Goal: Task Accomplishment & Management: Manage account settings

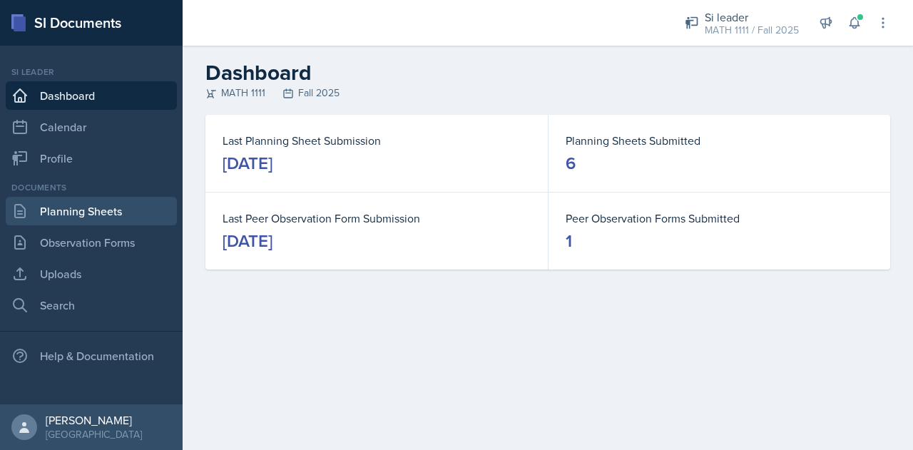
click at [68, 212] on link "Planning Sheets" at bounding box center [91, 211] width 171 height 29
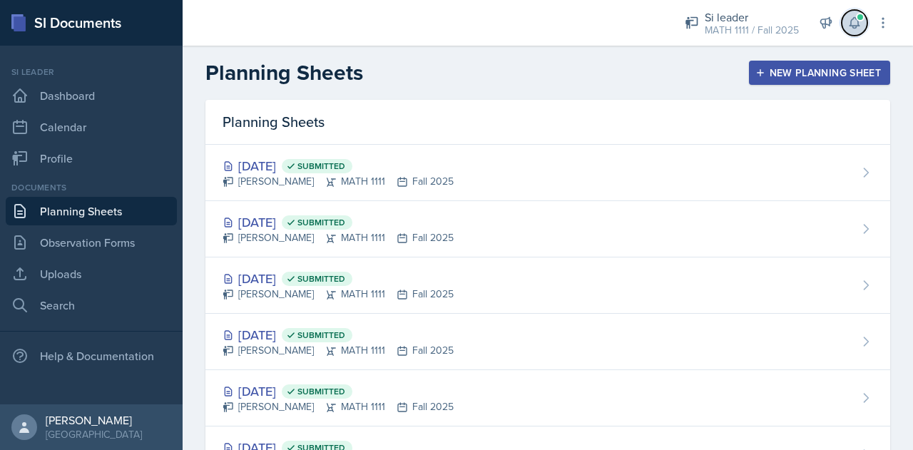
click at [863, 18] on span at bounding box center [860, 17] width 9 height 9
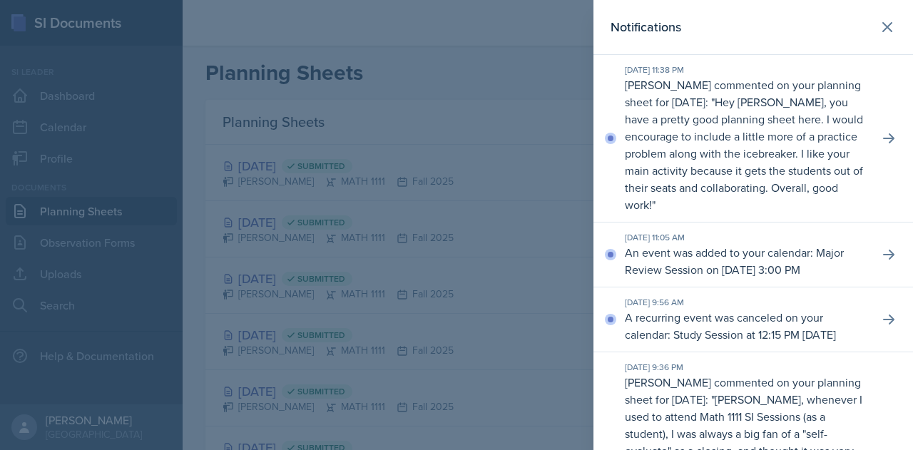
click at [478, 156] on div at bounding box center [456, 225] width 913 height 450
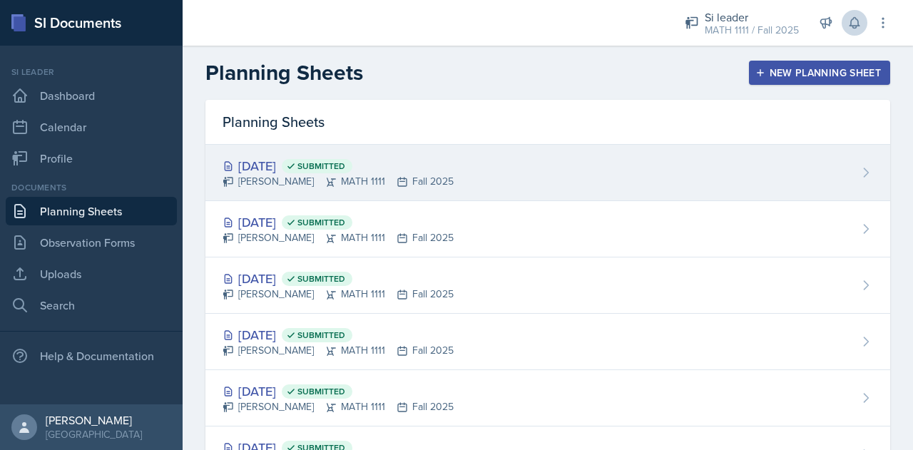
click at [285, 170] on div "[DATE] Submitted" at bounding box center [337, 165] width 231 height 19
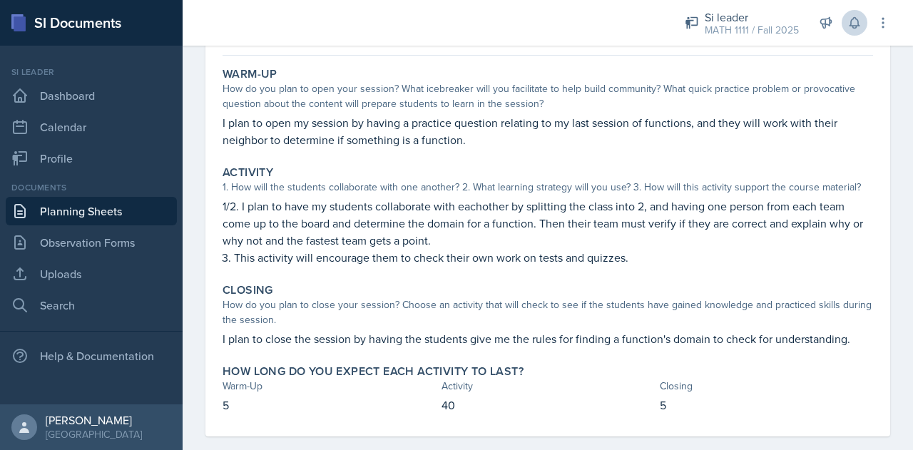
scroll to position [126, 0]
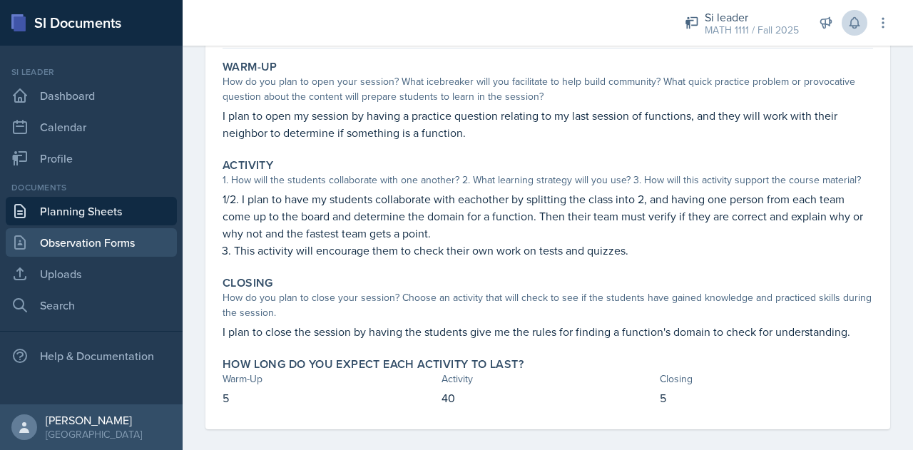
click at [76, 247] on link "Observation Forms" at bounding box center [91, 242] width 171 height 29
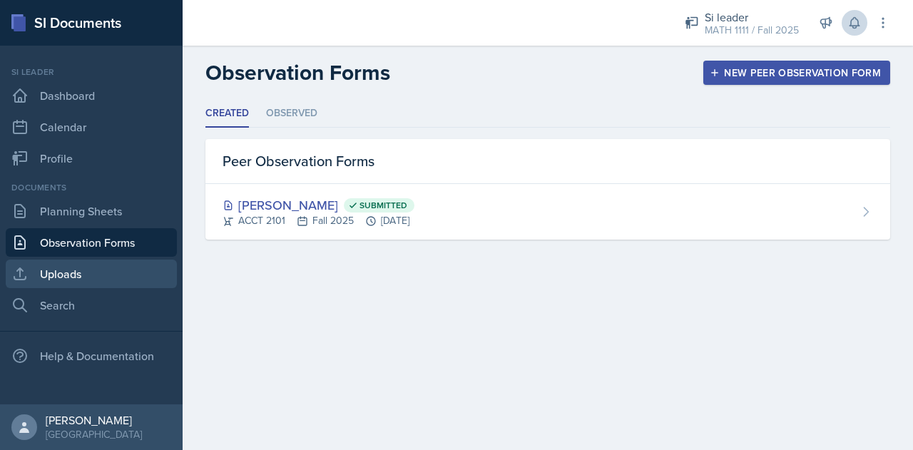
click at [78, 269] on link "Uploads" at bounding box center [91, 274] width 171 height 29
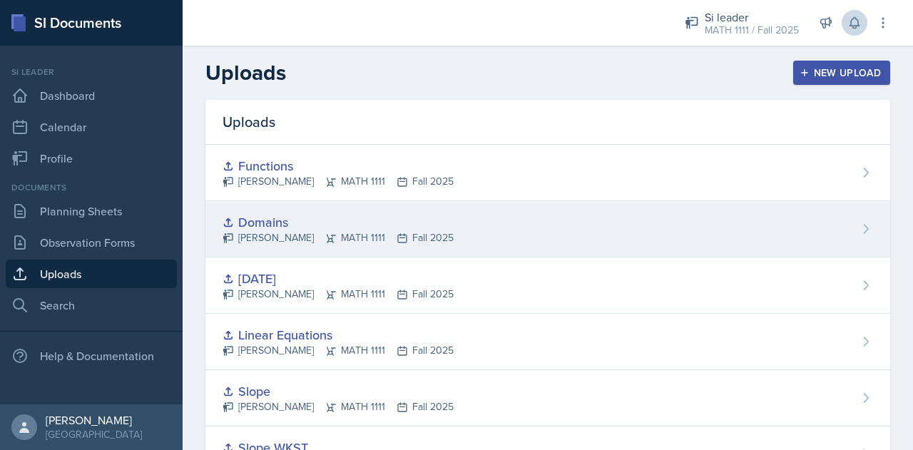
click at [599, 236] on div "Domains [PERSON_NAME] MATH 1111 Fall 2025" at bounding box center [547, 229] width 685 height 56
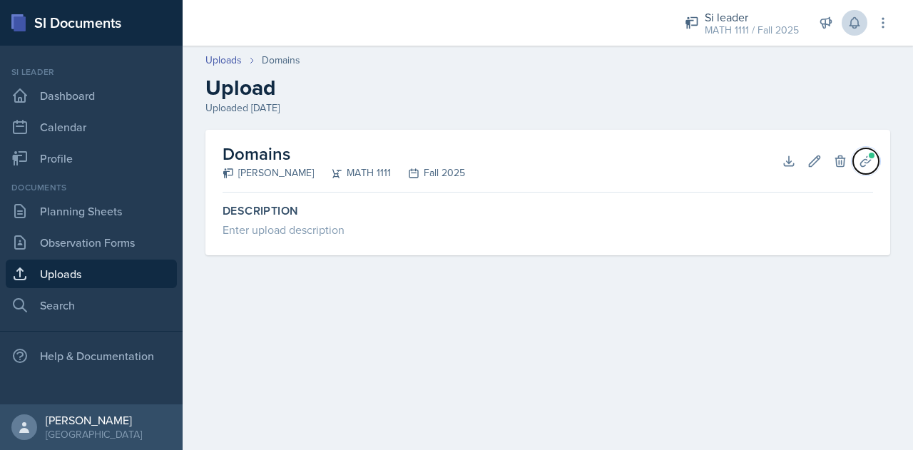
drag, startPoint x: 869, startPoint y: 160, endPoint x: 776, endPoint y: 225, distance: 113.2
click at [774, 245] on div "Domains [PERSON_NAME] MATH 1111 Fall 2025 Download Edit Delete Planning Sheets …" at bounding box center [547, 193] width 685 height 126
click at [813, 163] on icon at bounding box center [814, 161] width 14 height 14
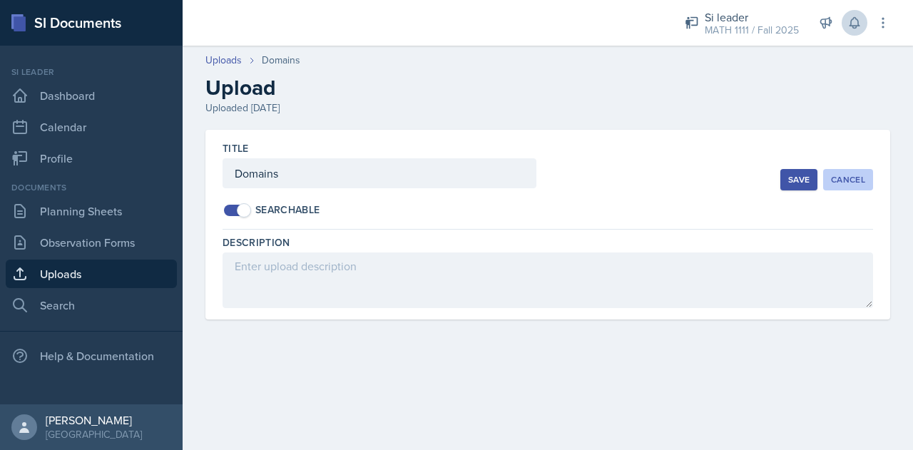
click at [845, 178] on div "Cancel" at bounding box center [848, 179] width 34 height 11
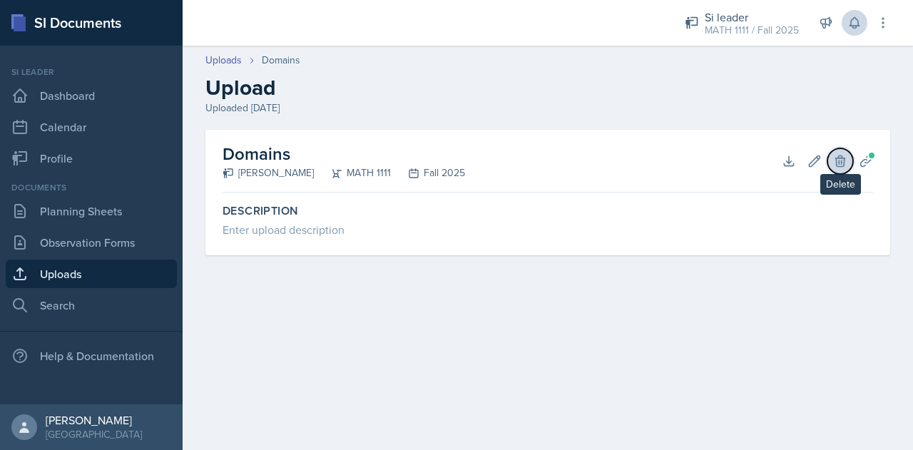
click at [834, 164] on icon at bounding box center [840, 161] width 14 height 14
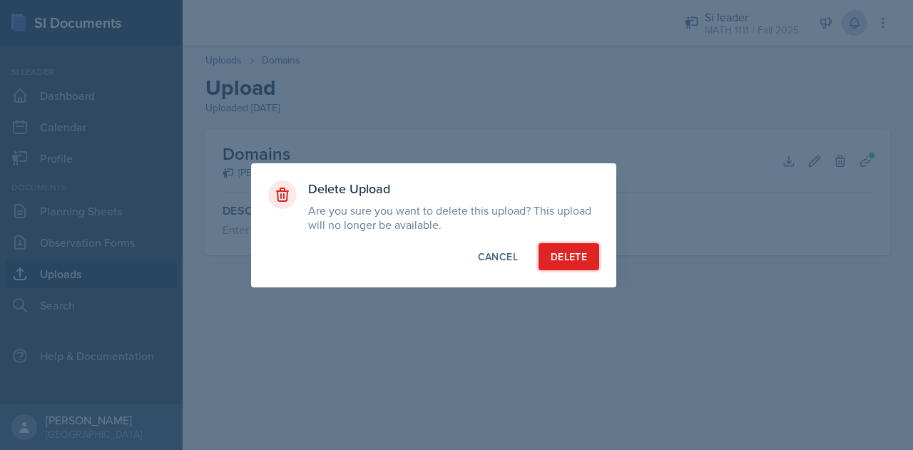
click at [573, 260] on div "Delete" at bounding box center [568, 257] width 36 height 14
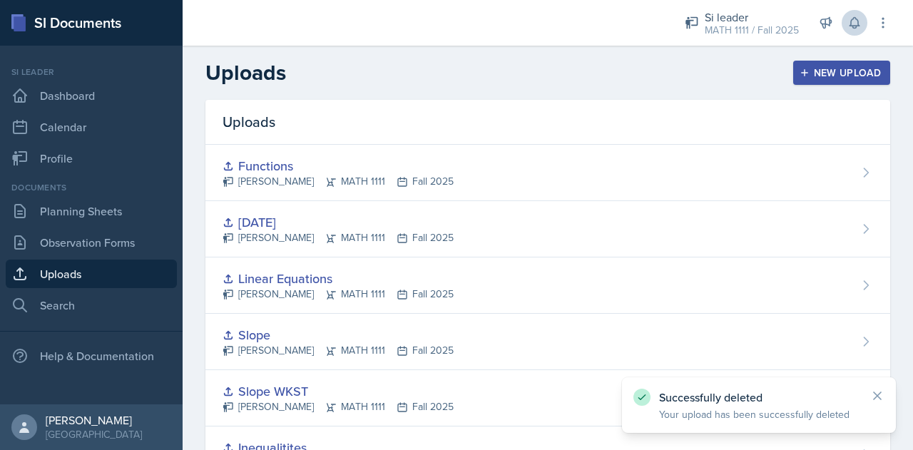
click at [810, 81] on button "New Upload" at bounding box center [842, 73] width 98 height 24
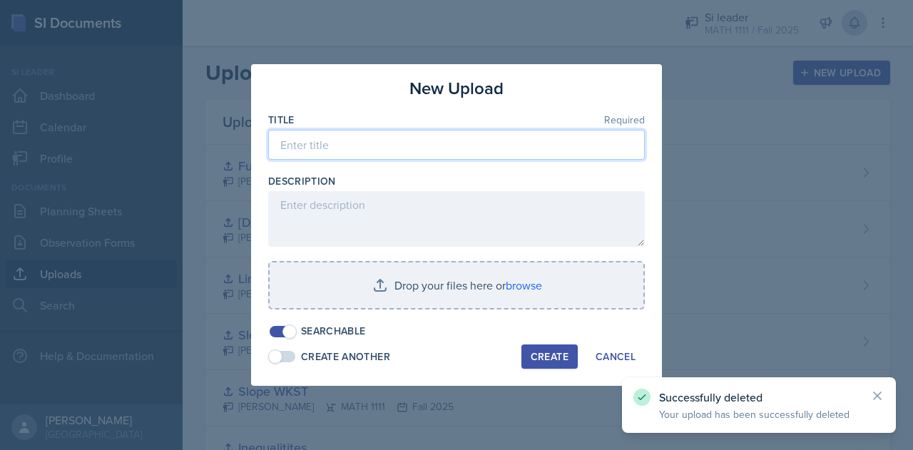
click at [521, 155] on input at bounding box center [456, 145] width 377 height 30
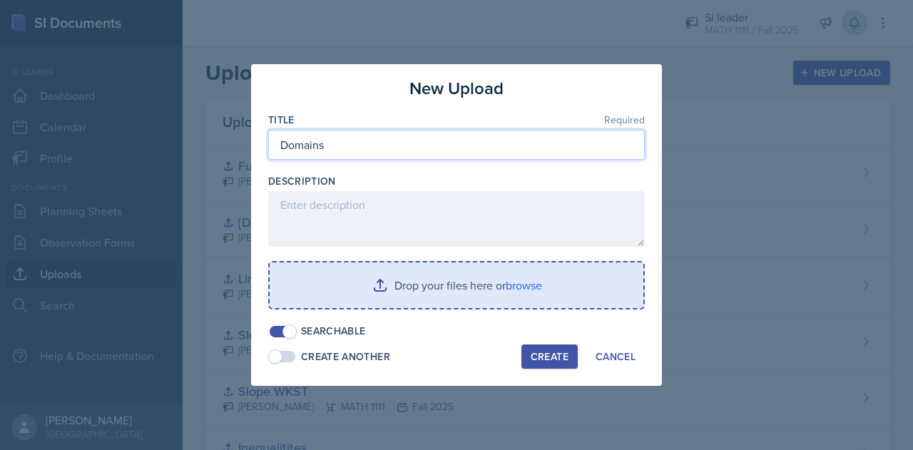
type input "Domains"
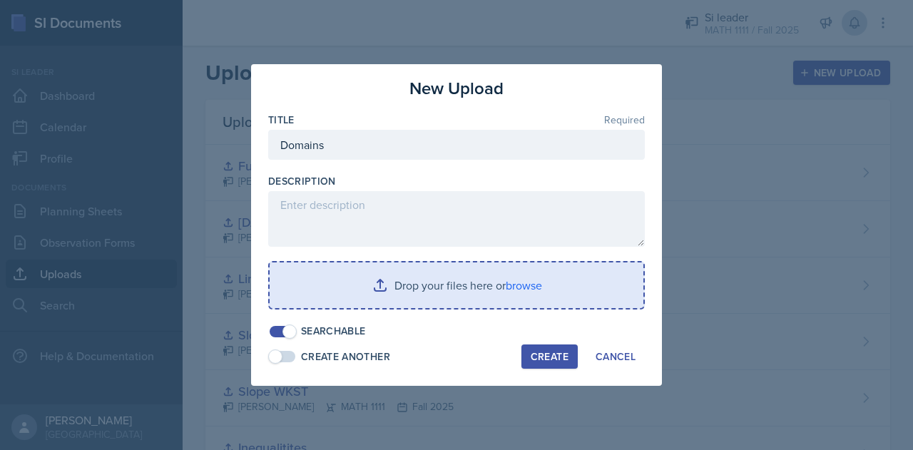
click at [434, 287] on input "file" at bounding box center [457, 285] width 374 height 46
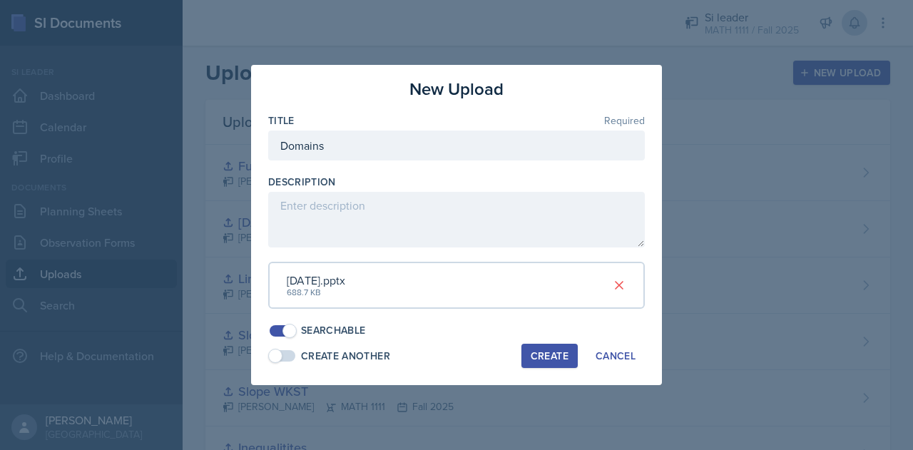
click at [553, 364] on button "Create" at bounding box center [549, 356] width 56 height 24
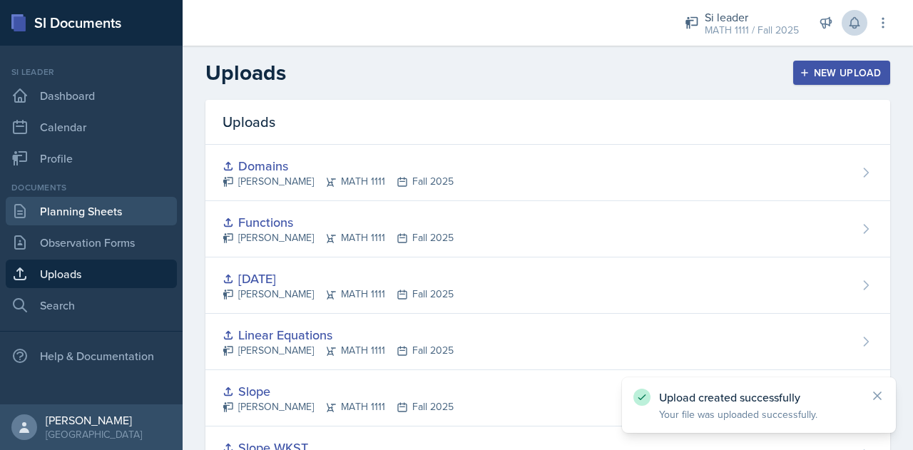
click at [129, 222] on link "Planning Sheets" at bounding box center [91, 211] width 171 height 29
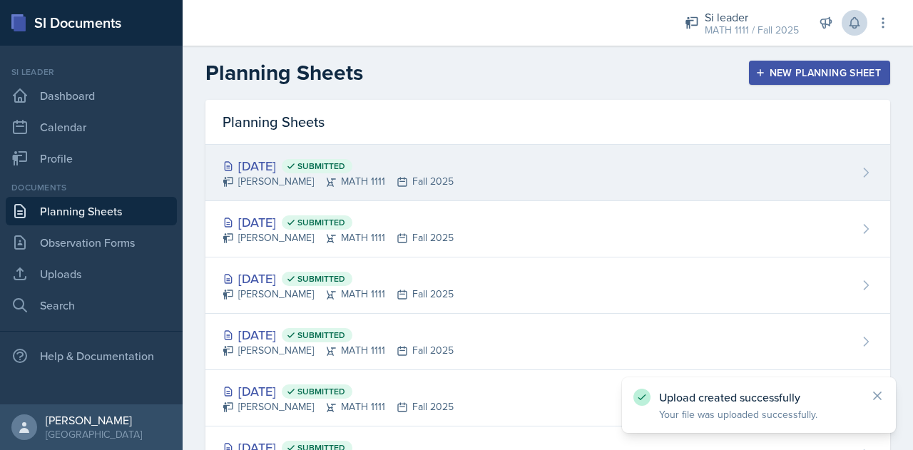
click at [352, 172] on span "Submitted" at bounding box center [317, 166] width 71 height 14
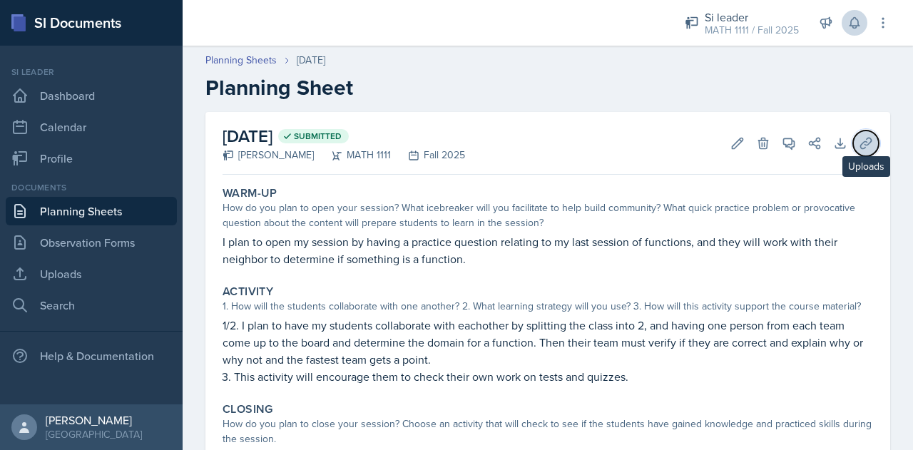
click at [860, 142] on icon at bounding box center [865, 143] width 11 height 11
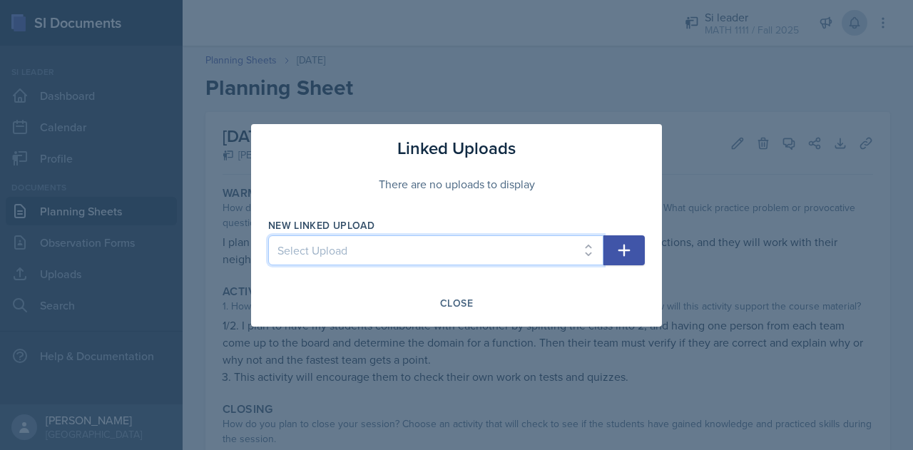
click at [527, 247] on select "Select Upload Inequalitites Slope WKST Slope Linear Equations [DATE] Functions …" at bounding box center [435, 250] width 335 height 30
select select "ee62d2f7-29f3-4bef-92c8-9137679e48c8"
click at [268, 235] on select "Select Upload Inequalitites Slope WKST Slope Linear Equations [DATE] Functions …" at bounding box center [435, 250] width 335 height 30
click at [630, 250] on icon "button" at bounding box center [624, 250] width 12 height 12
select select
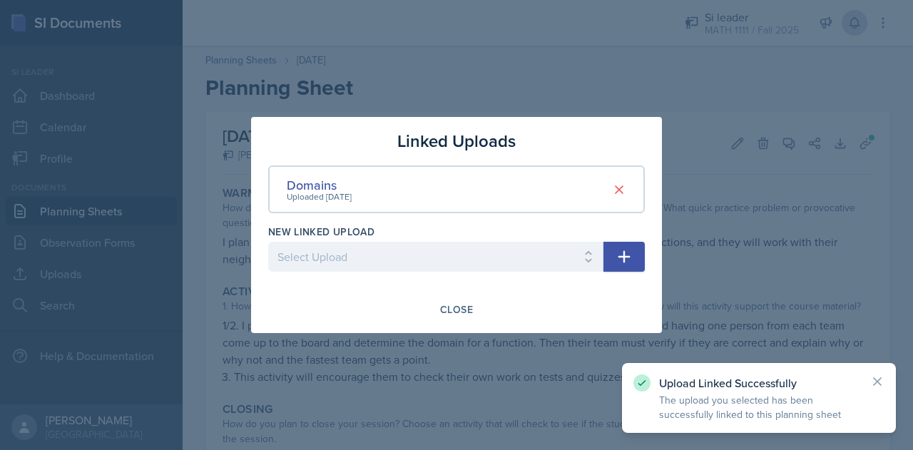
click at [458, 293] on div "Linked Uploads Domains Uploaded [DATE] New Linked Upload Select Upload Inequali…" at bounding box center [456, 225] width 411 height 216
click at [463, 315] on div "Close" at bounding box center [456, 309] width 33 height 11
